Goal: Navigation & Orientation: Find specific page/section

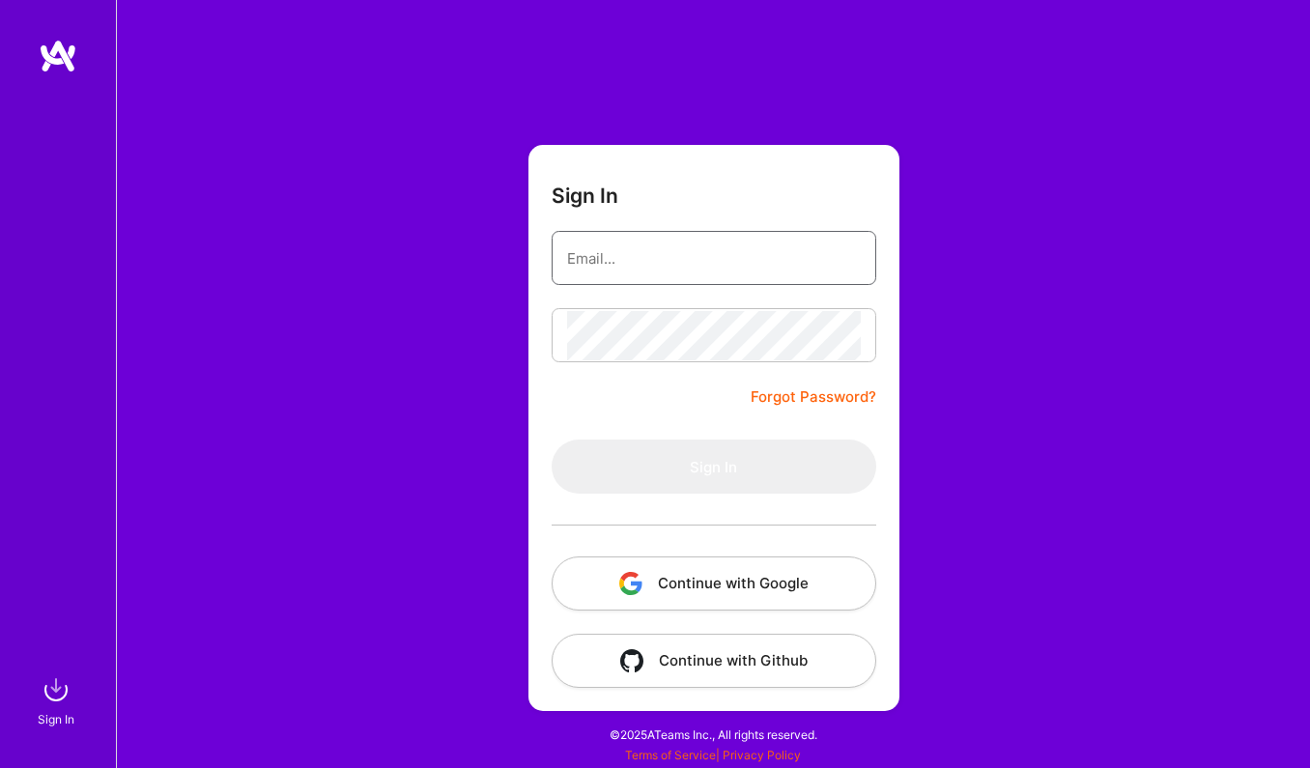
type input "[EMAIL_ADDRESS][DOMAIN_NAME]"
click at [713, 466] on button "Sign In" at bounding box center [713, 466] width 325 height 54
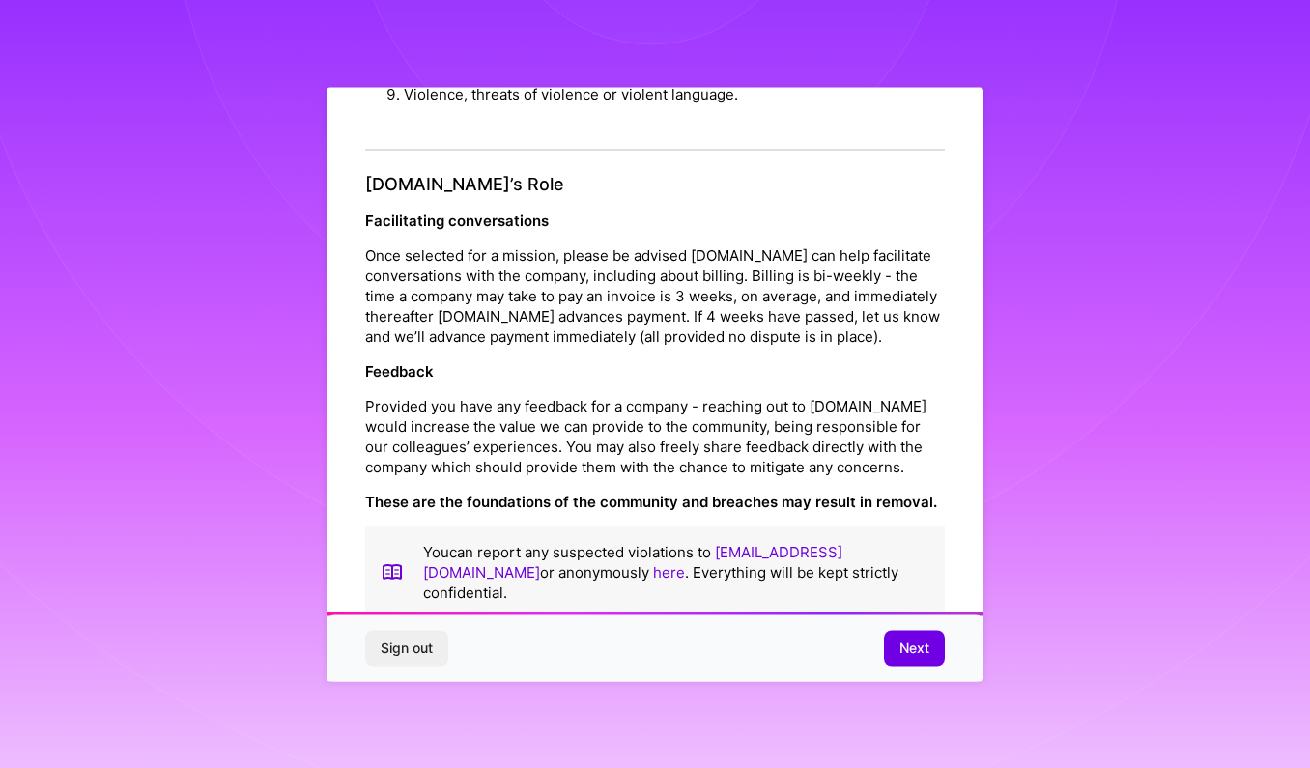
scroll to position [2061, 0]
click at [899, 646] on span "Next" at bounding box center [914, 647] width 30 height 19
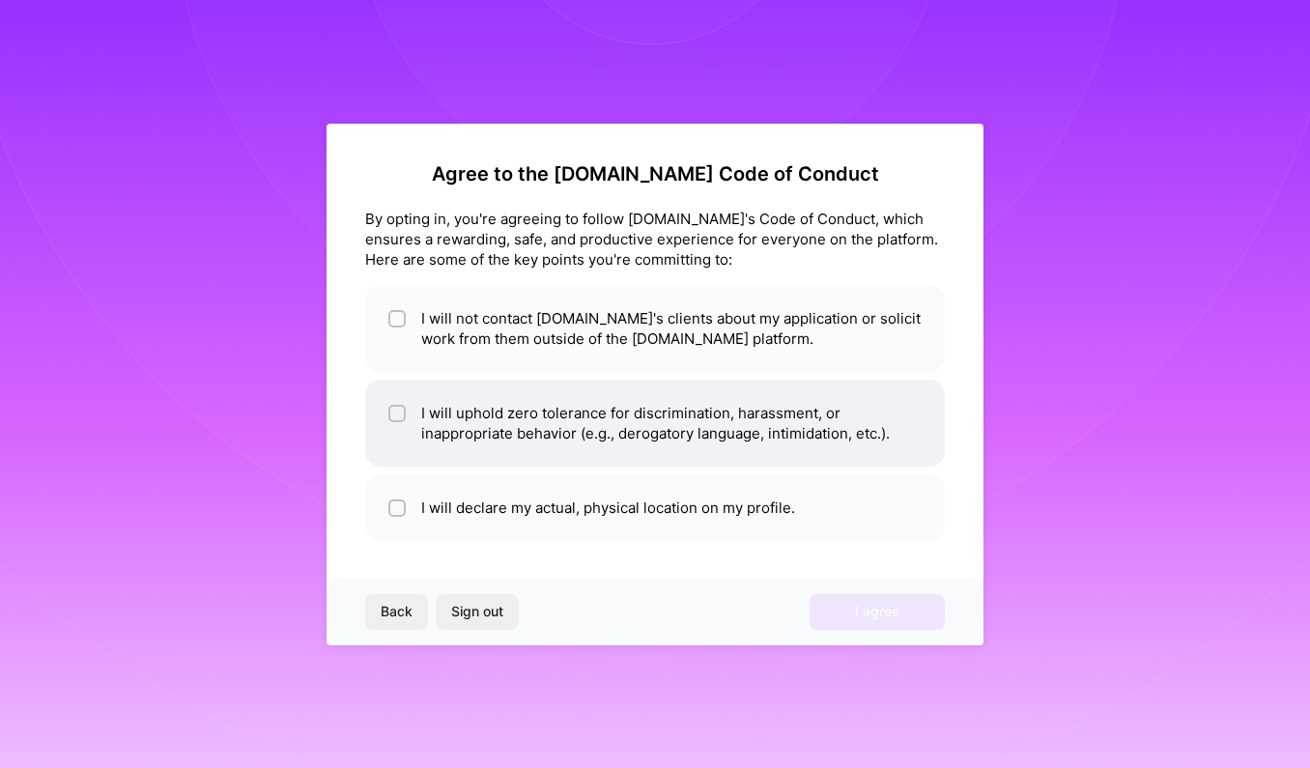
scroll to position [0, 0]
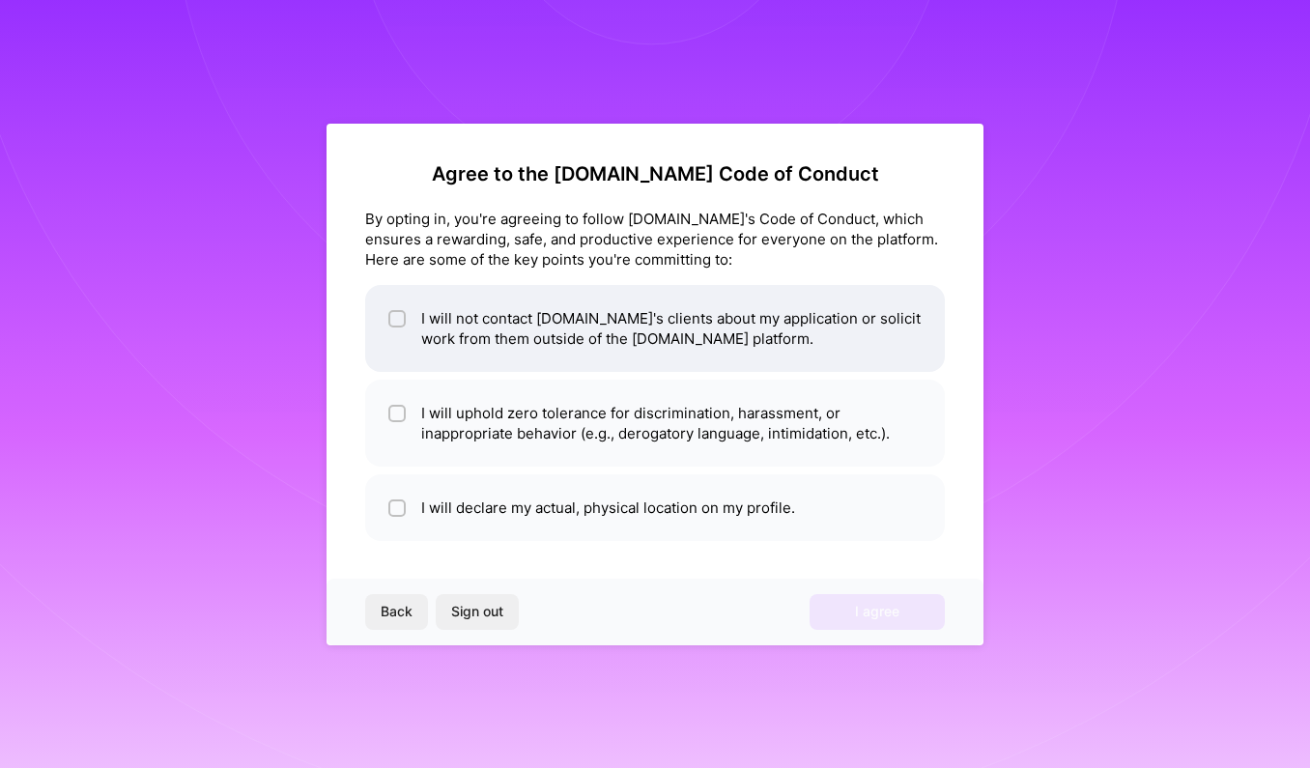
click at [703, 331] on li "I will not contact [DOMAIN_NAME]'s clients about my application or solicit work…" at bounding box center [654, 328] width 579 height 87
checkbox input "true"
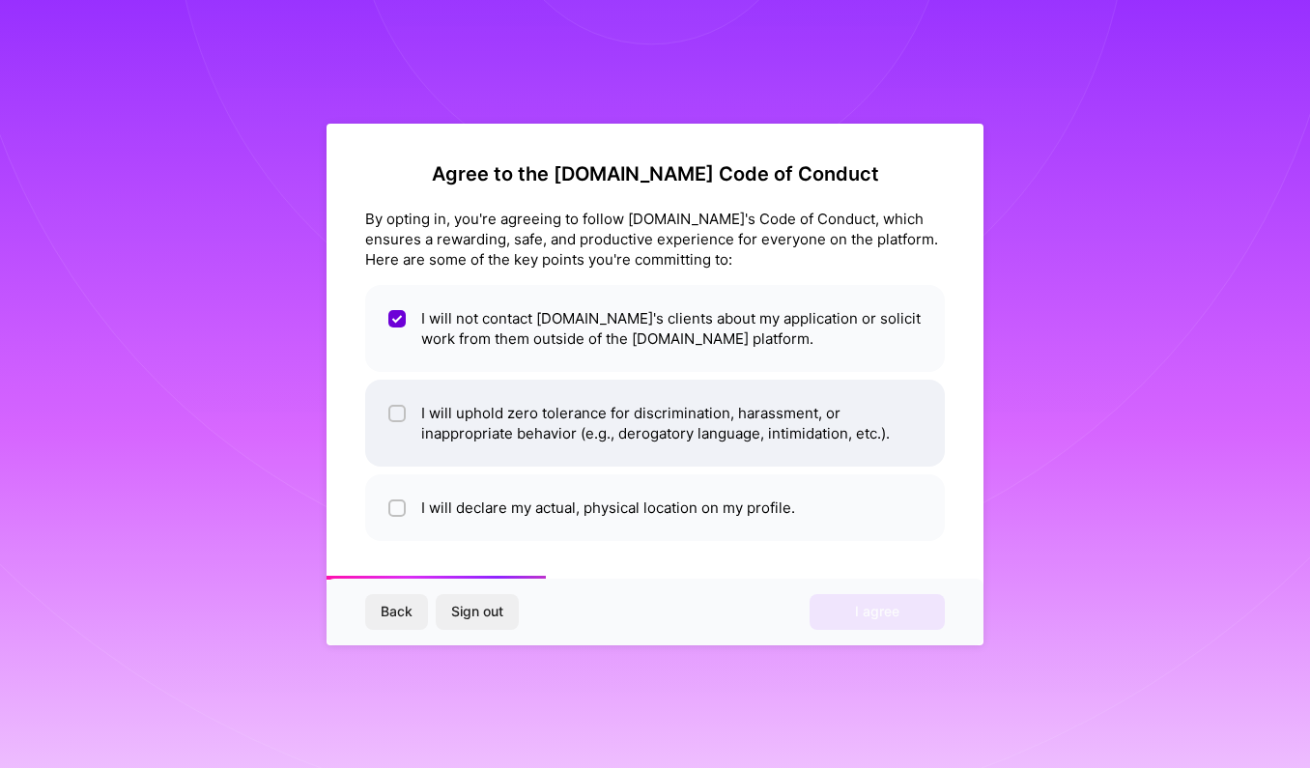
click at [679, 416] on li "I will uphold zero tolerance for discrimination, harassment, or inappropriate b…" at bounding box center [654, 423] width 579 height 87
checkbox input "true"
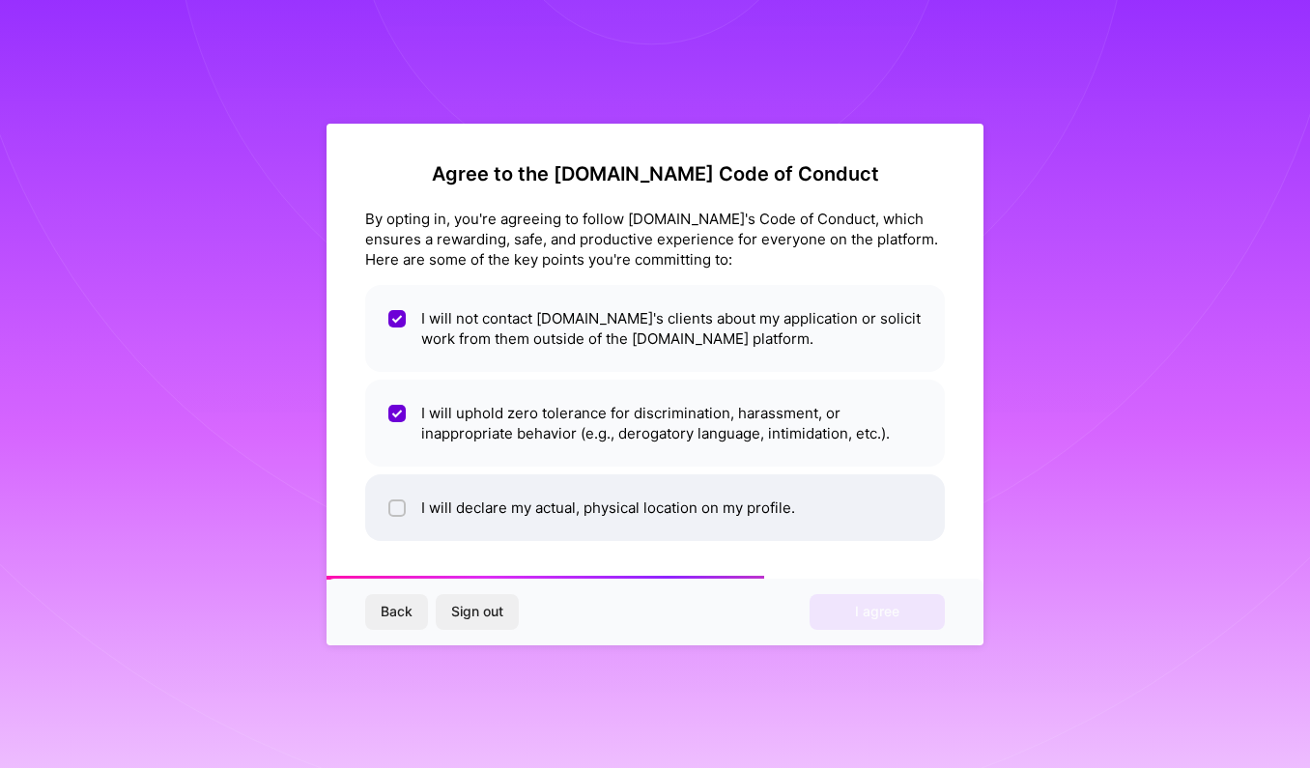
click at [657, 519] on li "I will declare my actual, physical location on my profile." at bounding box center [654, 507] width 579 height 67
checkbox input "true"
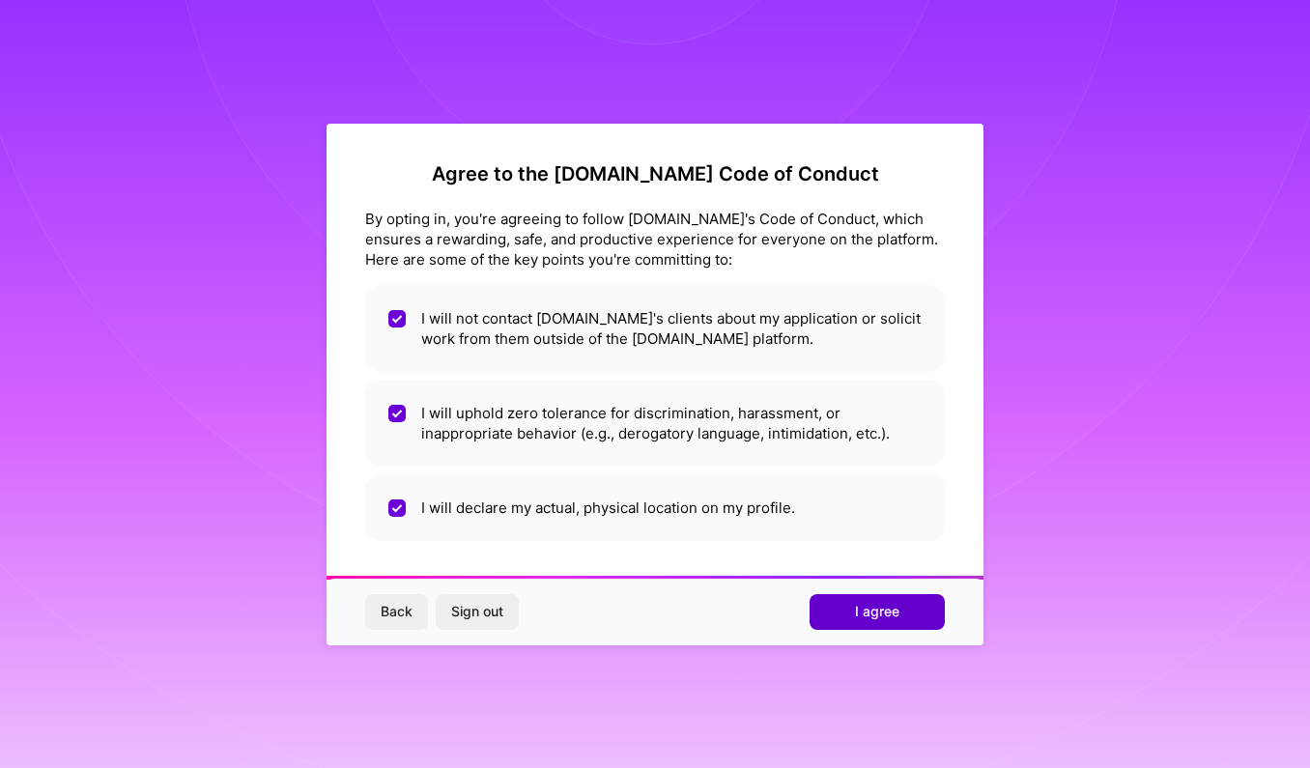
click at [904, 620] on button "I agree" at bounding box center [876, 611] width 135 height 35
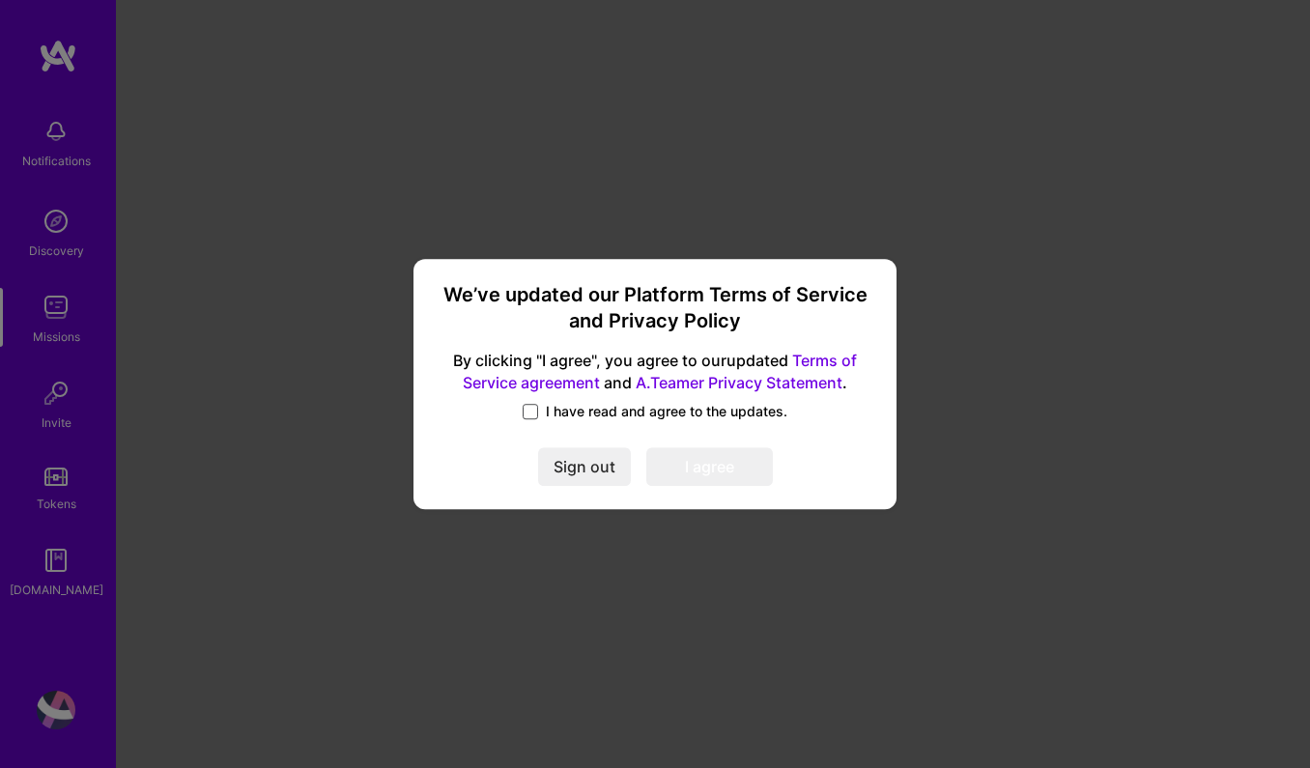
click at [531, 414] on span at bounding box center [529, 411] width 15 height 15
click at [0, 0] on input "I have read and agree to the updates." at bounding box center [0, 0] width 0 height 0
click at [733, 477] on button "I agree" at bounding box center [709, 467] width 127 height 39
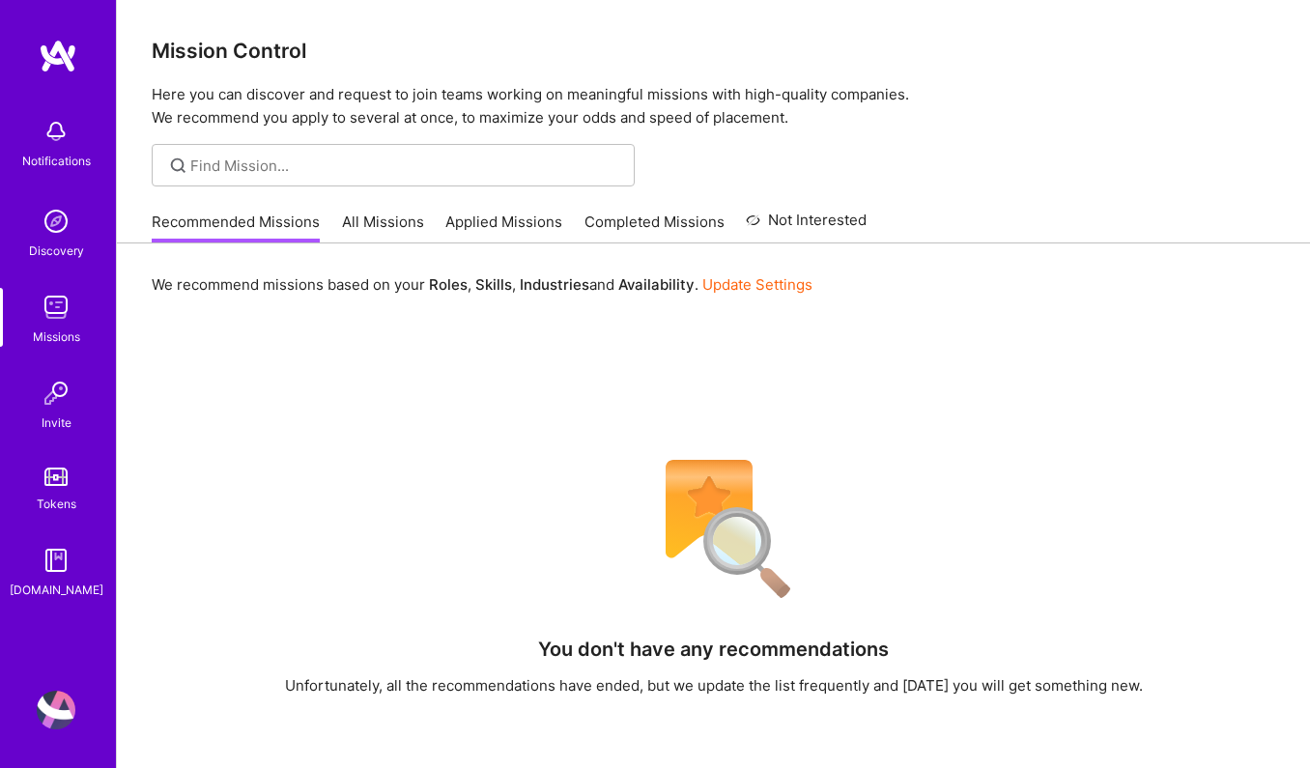
click at [53, 237] on img at bounding box center [56, 221] width 39 height 39
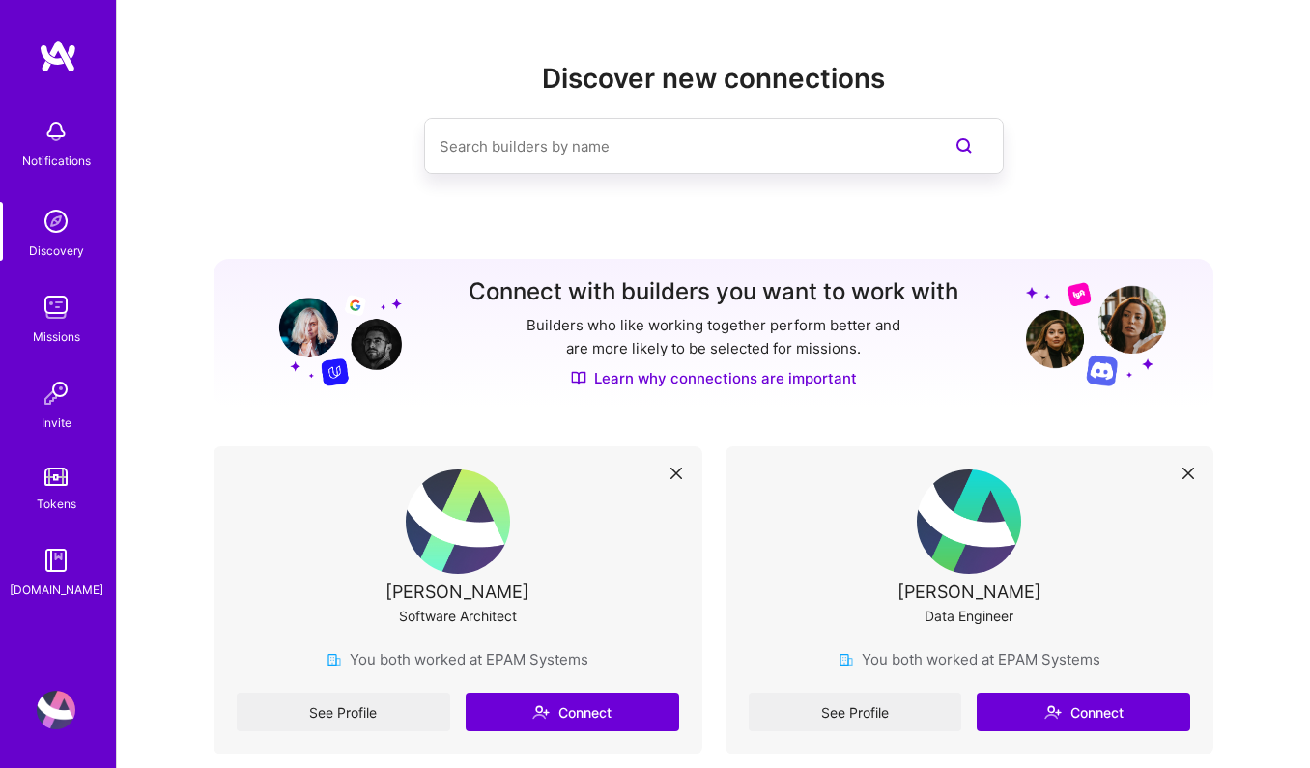
click at [52, 698] on img at bounding box center [56, 710] width 39 height 39
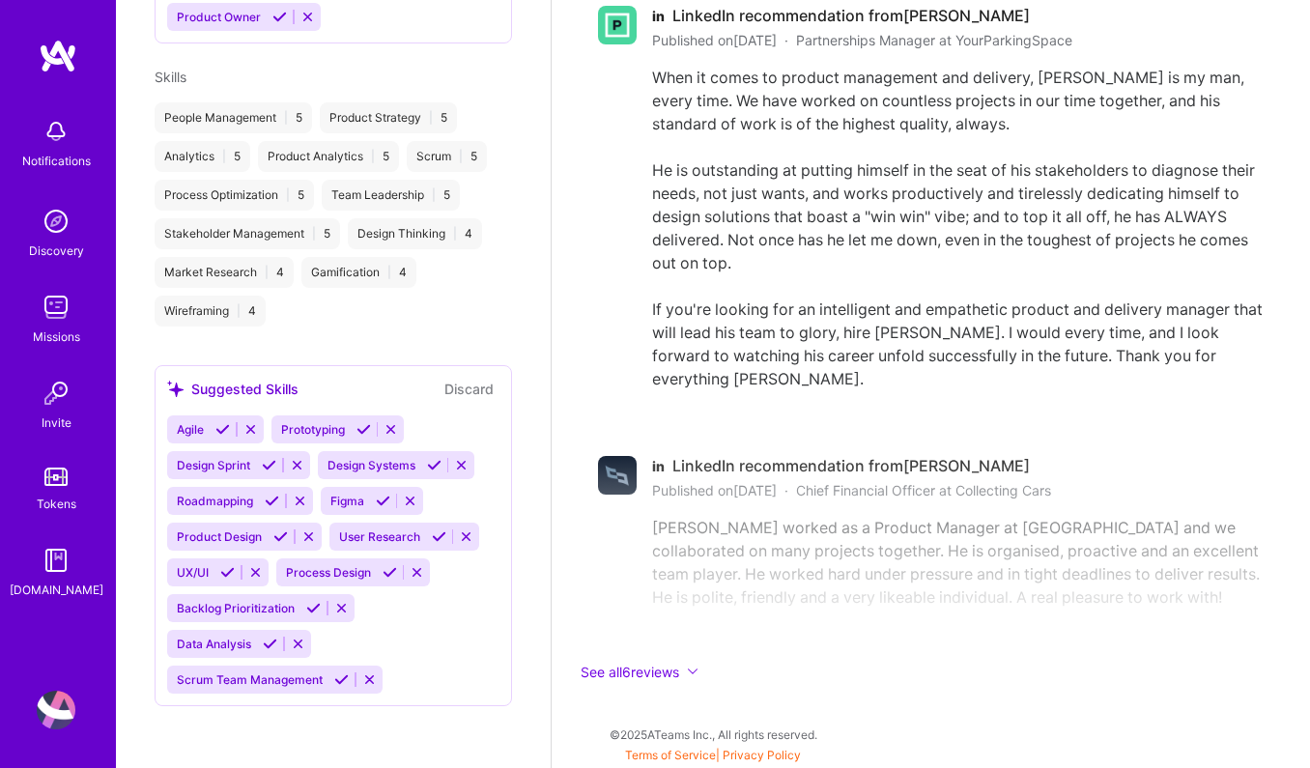
scroll to position [2848, 0]
click at [672, 674] on button "See all 6 reviews" at bounding box center [931, 672] width 712 height 22
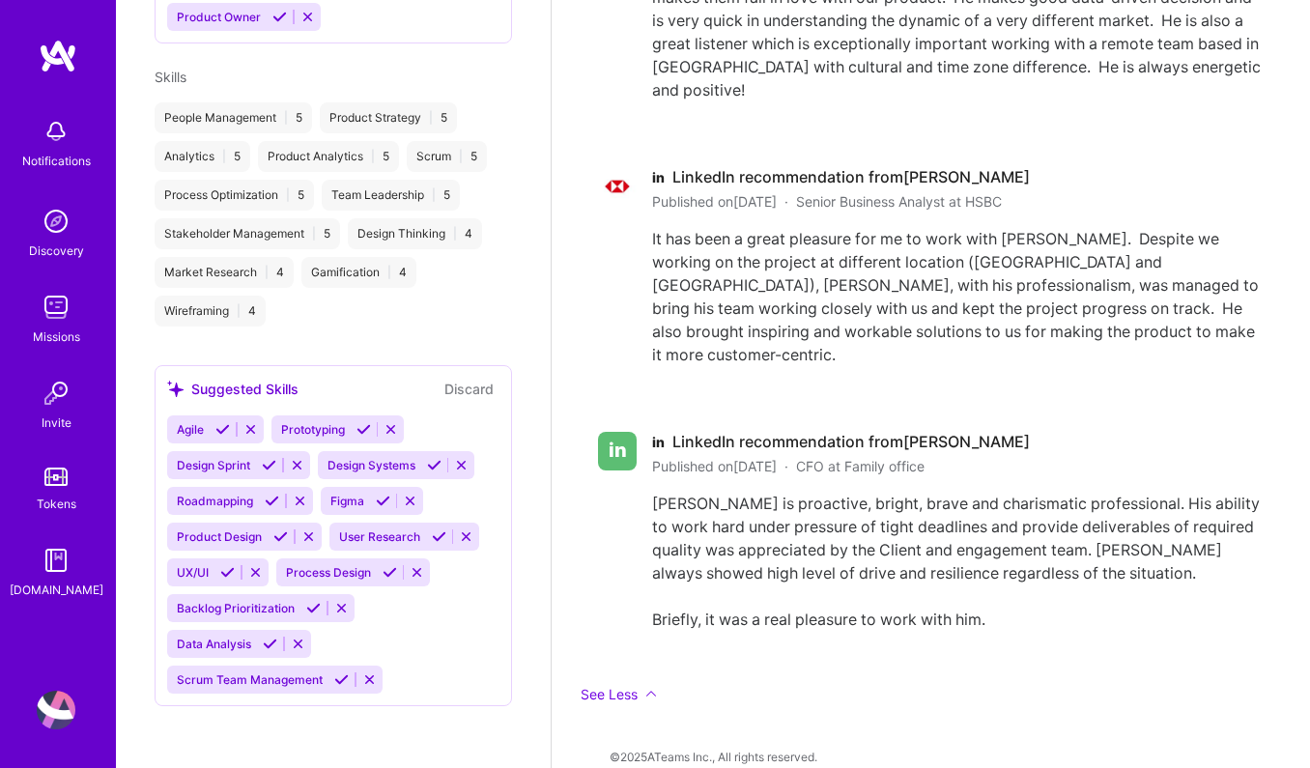
scroll to position [4205, 0]
